Goal: Information Seeking & Learning: Learn about a topic

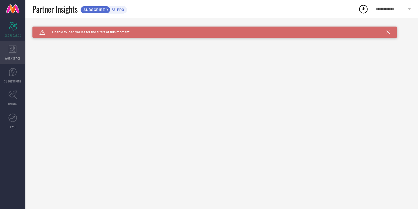
click at [15, 52] on icon at bounding box center [13, 49] width 8 height 8
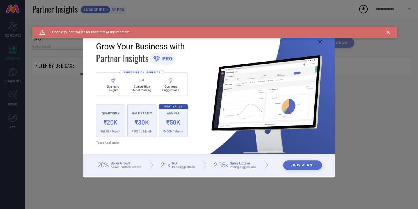
type input "1 STOP FASHION"
type input "All"
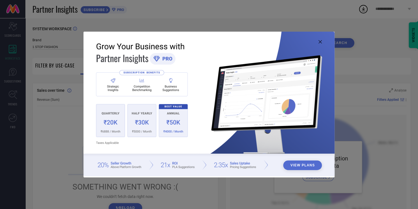
click at [52, 123] on div "View Plans" at bounding box center [209, 104] width 418 height 209
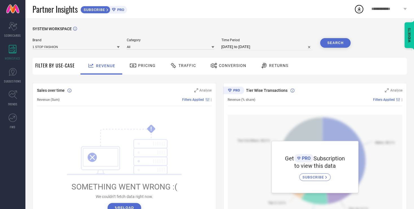
click at [58, 65] on span "Filter By Use-Case" at bounding box center [55, 65] width 40 height 7
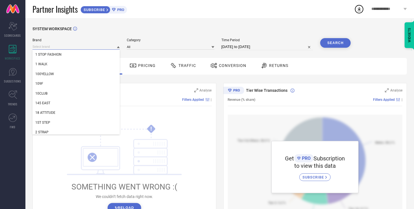
click at [96, 47] on input at bounding box center [75, 47] width 87 height 6
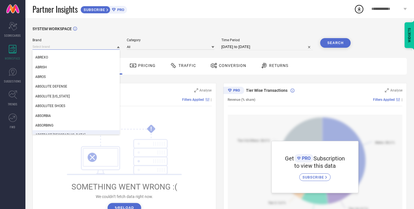
scroll to position [1467, 0]
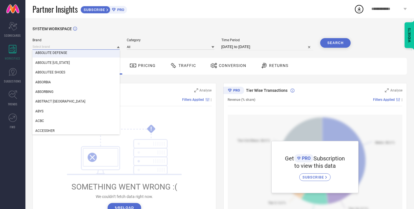
click at [65, 44] on input at bounding box center [75, 47] width 87 height 6
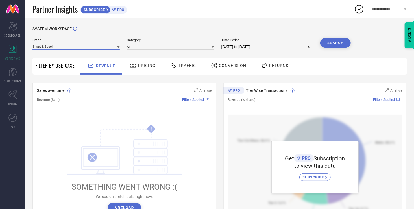
type input "Smart & Seeek"
click at [343, 43] on button "Search" at bounding box center [335, 43] width 30 height 10
click at [149, 66] on span "Pricing" at bounding box center [146, 65] width 17 height 5
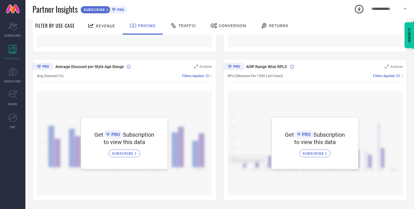
scroll to position [151, 0]
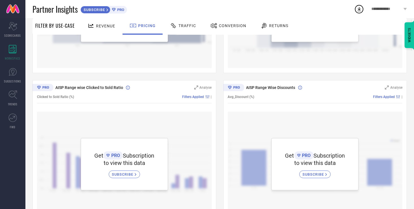
click at [275, 25] on span "Returns" at bounding box center [278, 25] width 19 height 5
